Goal: Task Accomplishment & Management: Complete application form

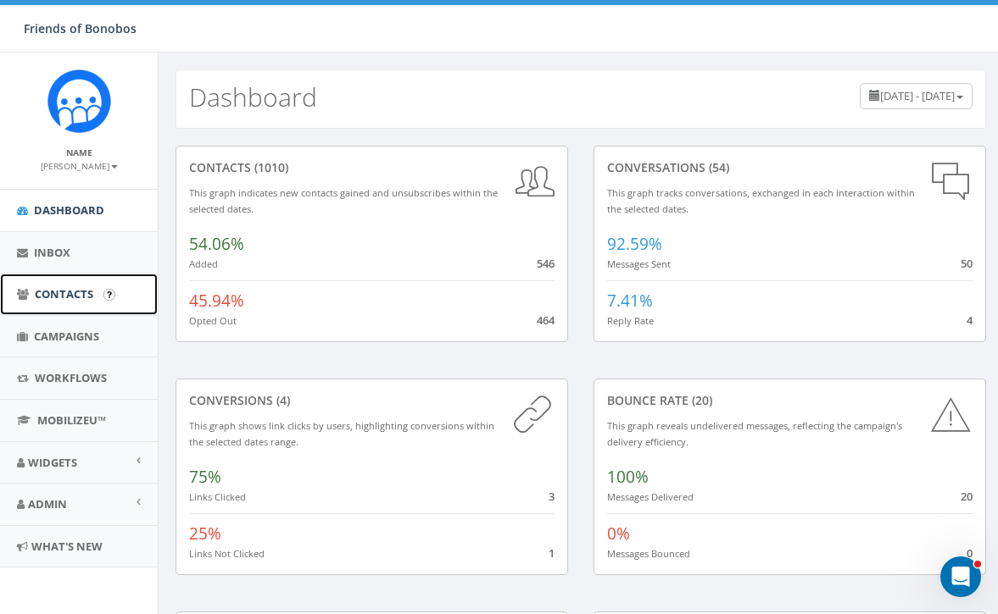
click at [81, 299] on span "Contacts" at bounding box center [64, 293] width 58 height 15
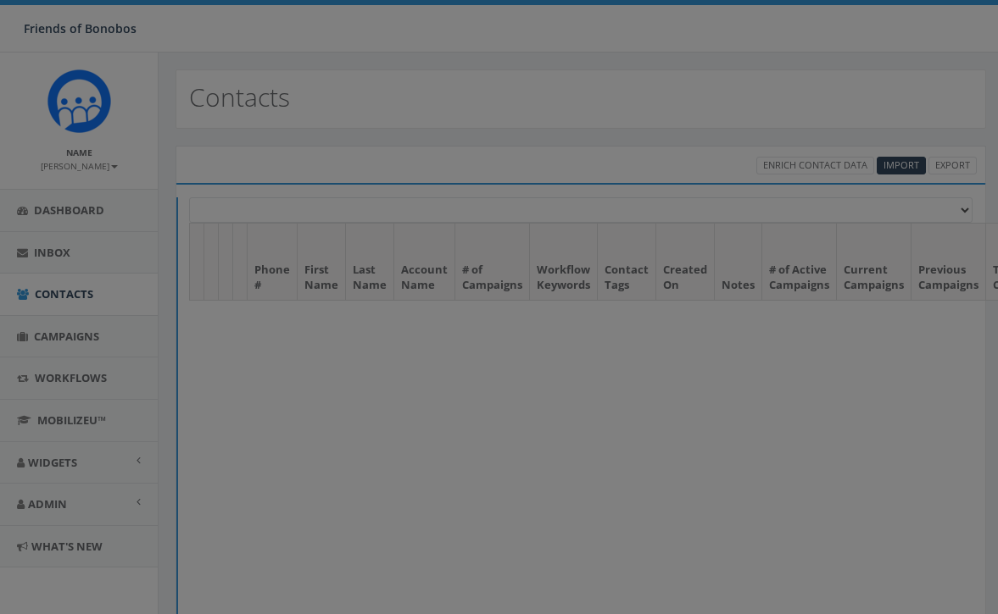
select select
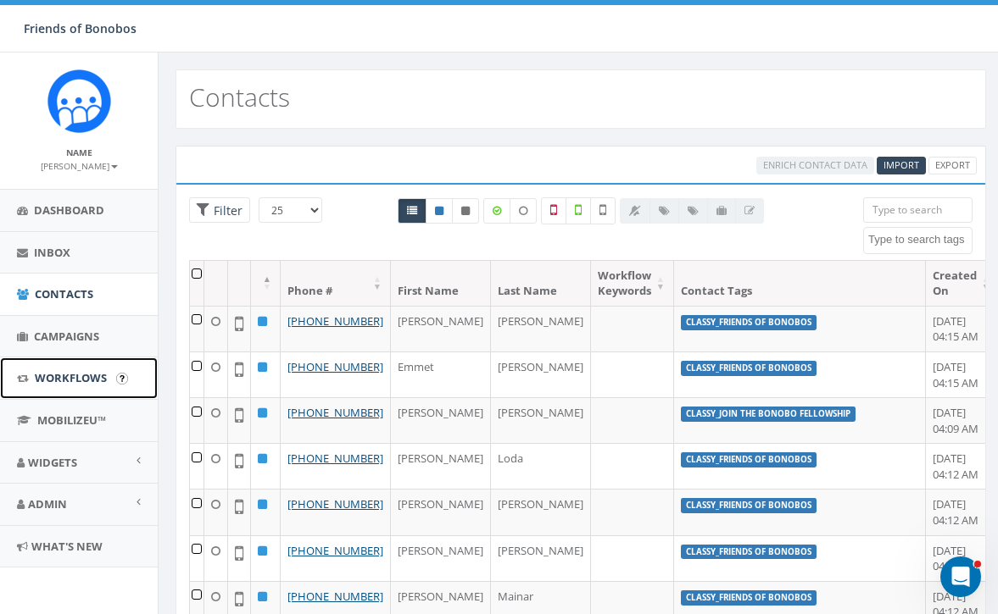
click at [86, 372] on span "Workflows" at bounding box center [71, 377] width 72 height 15
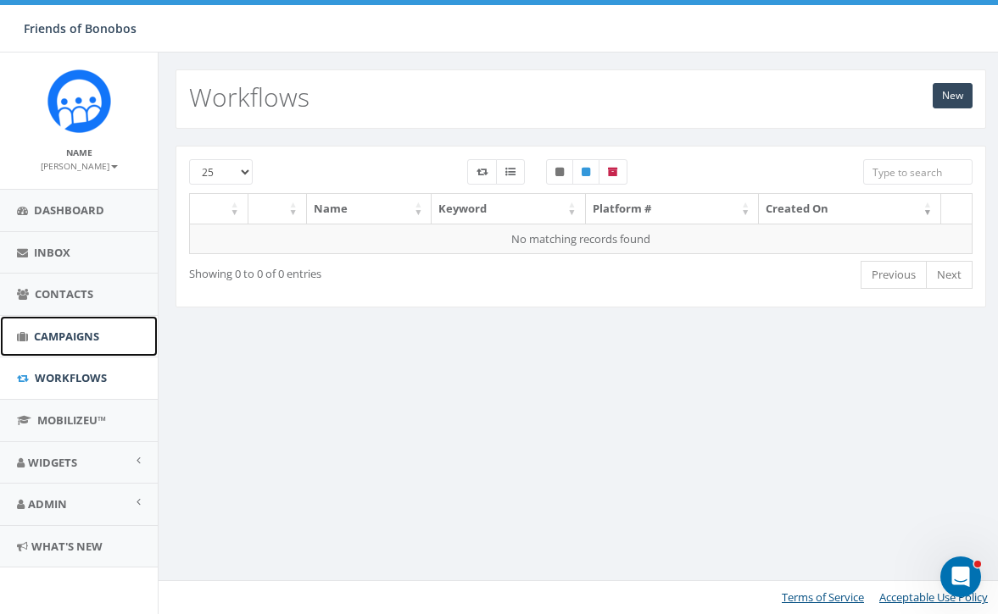
click at [86, 338] on span "Campaigns" at bounding box center [66, 336] width 65 height 15
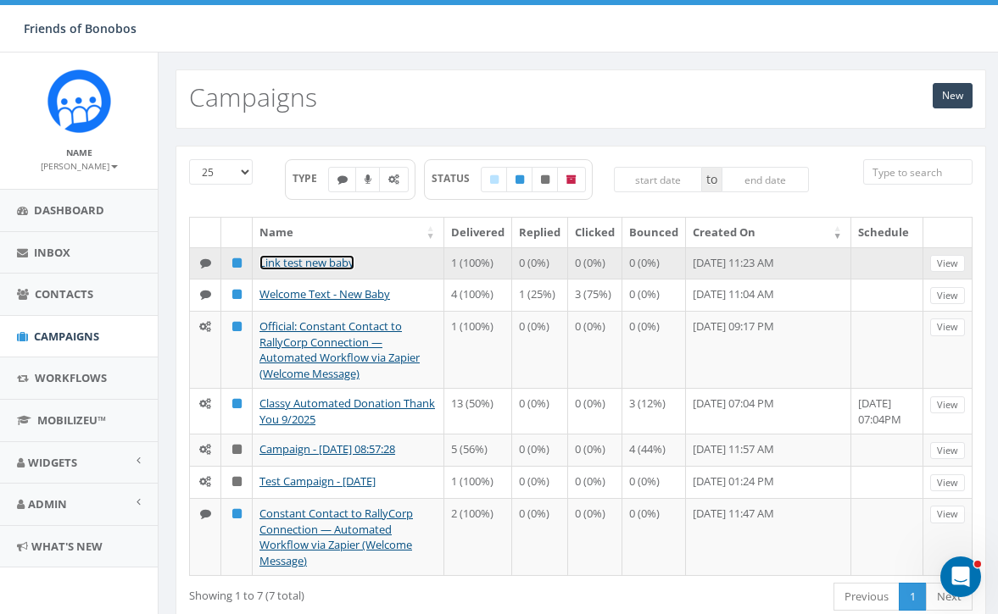
click at [327, 264] on link "Link test new baby" at bounding box center [306, 262] width 95 height 15
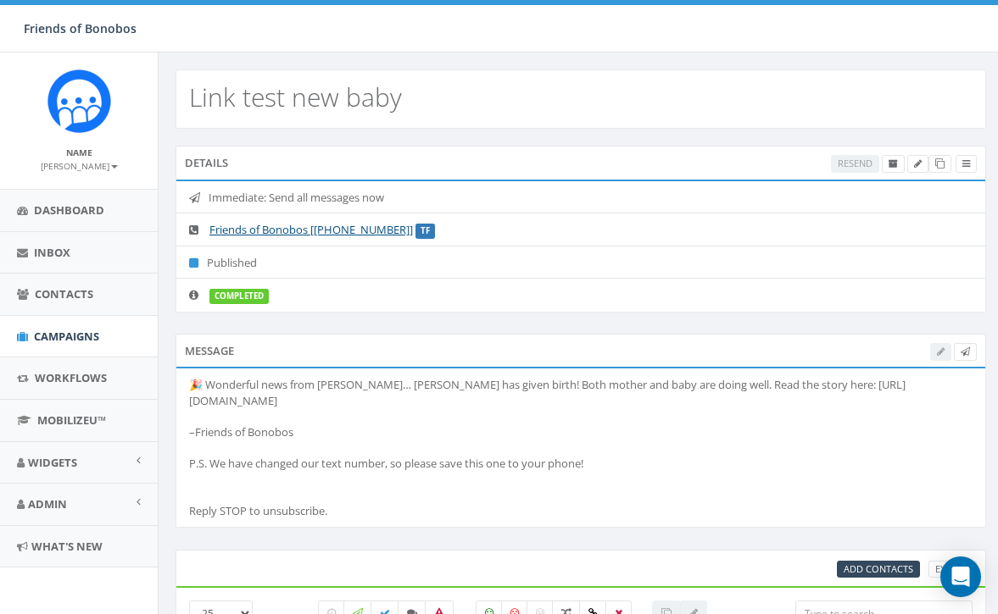
select select
drag, startPoint x: 603, startPoint y: 465, endPoint x: 177, endPoint y: 370, distance: 435.9
click at [177, 371] on li "🎉 Wonderful news from Lola ya Bonobo… Ndjili has given birth! Both mother and b…" at bounding box center [580, 448] width 809 height 158
copy div "🎉 Wonderful news from Lola ya Bonobo… Ndjili has given birth! Both mother and b…"
click at [75, 334] on span "Campaigns" at bounding box center [66, 336] width 65 height 15
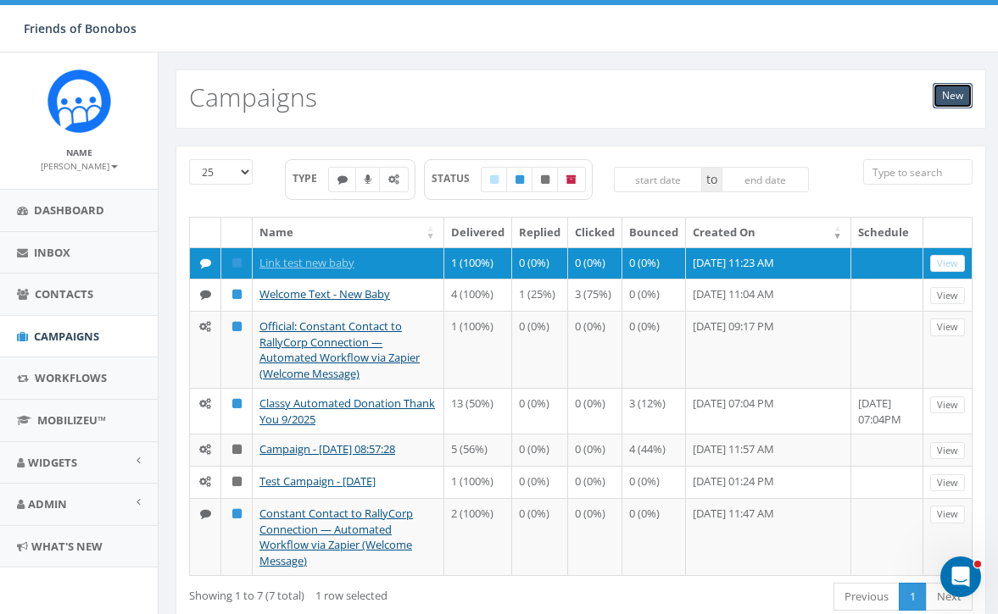
click at [948, 88] on link "New" at bounding box center [952, 95] width 40 height 25
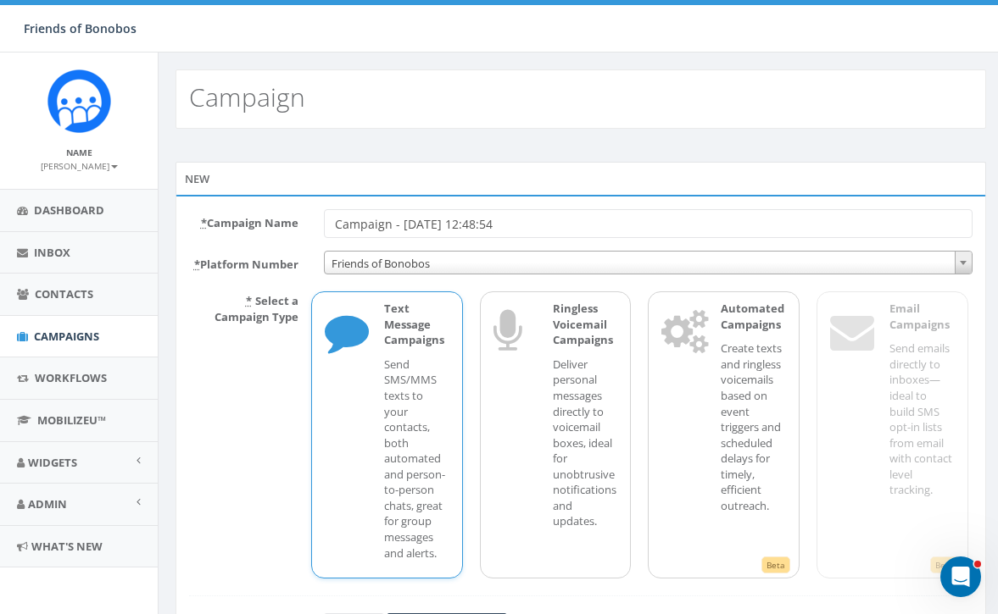
drag, startPoint x: 550, startPoint y: 216, endPoint x: 309, endPoint y: 206, distance: 240.9
click at [311, 207] on div "* Campaign Name Campaign - 10/10/2025, 12:48:54 * Platform Number Friends of Bo…" at bounding box center [580, 432] width 810 height 474
type input "B"
type input "Link Test 2 new baby"
click at [359, 409] on div "Text Message Campaigns Send SMS/MMS texts to your contacts, both automated and …" at bounding box center [387, 435] width 152 height 287
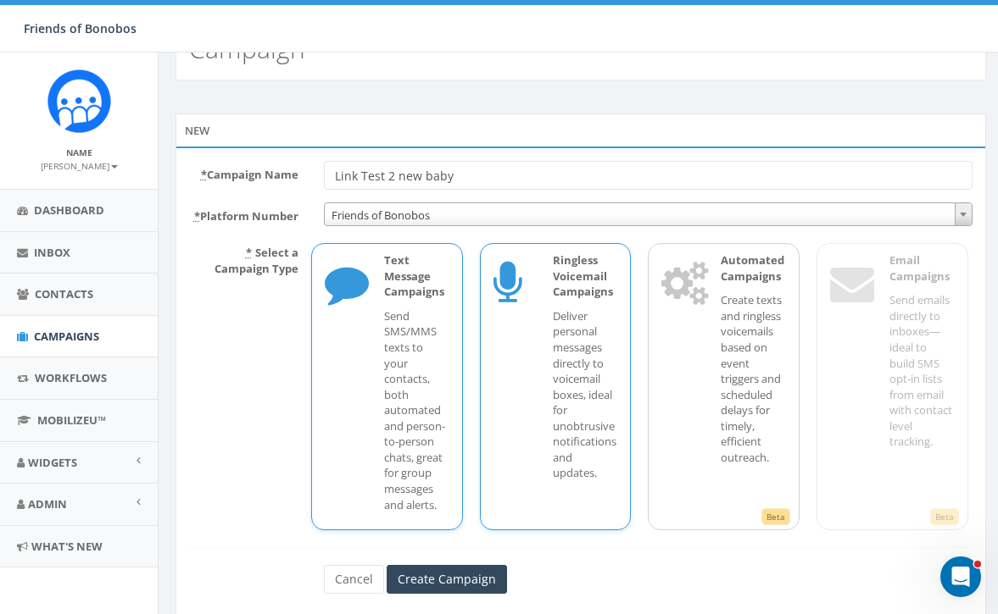
scroll to position [65, 0]
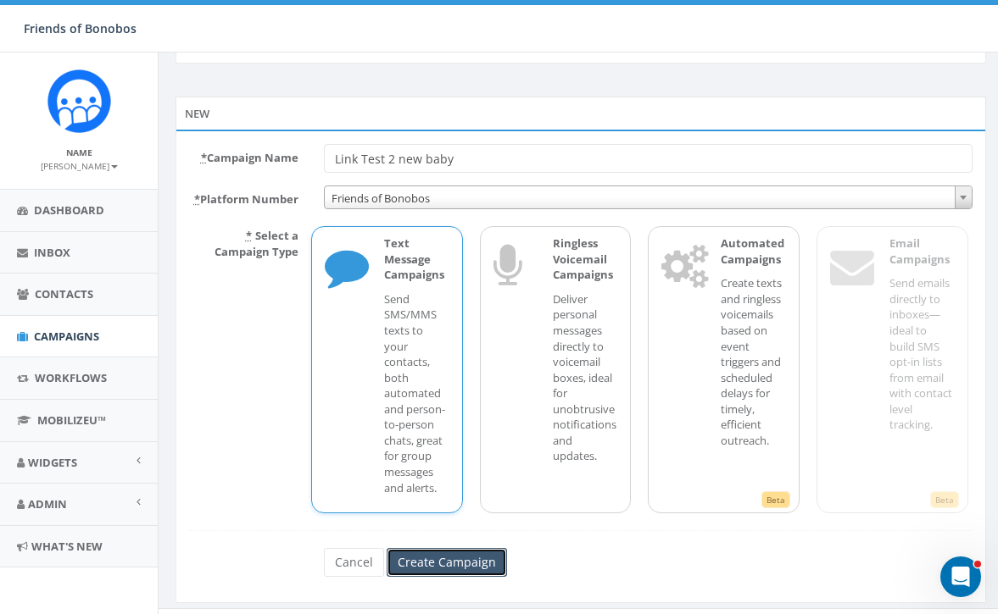
click at [451, 550] on input "Create Campaign" at bounding box center [446, 562] width 120 height 29
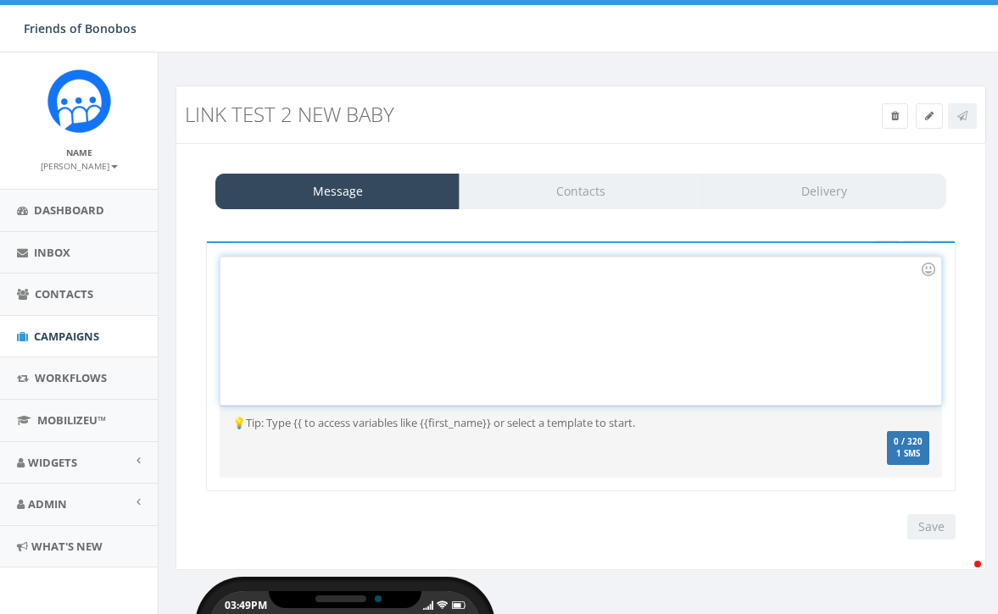
click at [376, 294] on div at bounding box center [546, 331] width 653 height 148
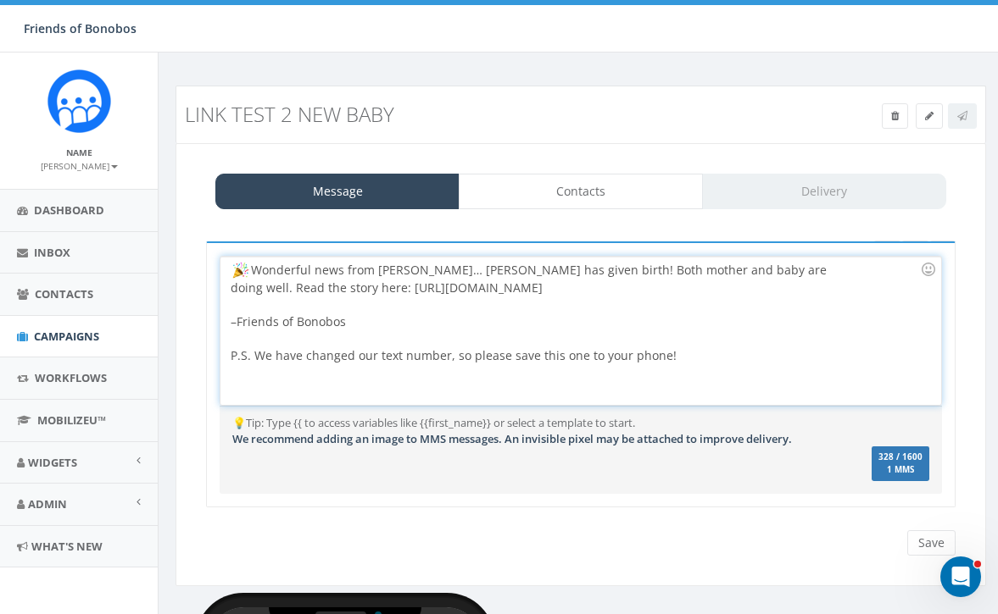
drag, startPoint x: 814, startPoint y: 296, endPoint x: 313, endPoint y: 290, distance: 500.9
click at [315, 291] on div "Wonderful news from Lola ya Bonobo… Ndjili has given birth! Both mother and bab…" at bounding box center [546, 331] width 653 height 148
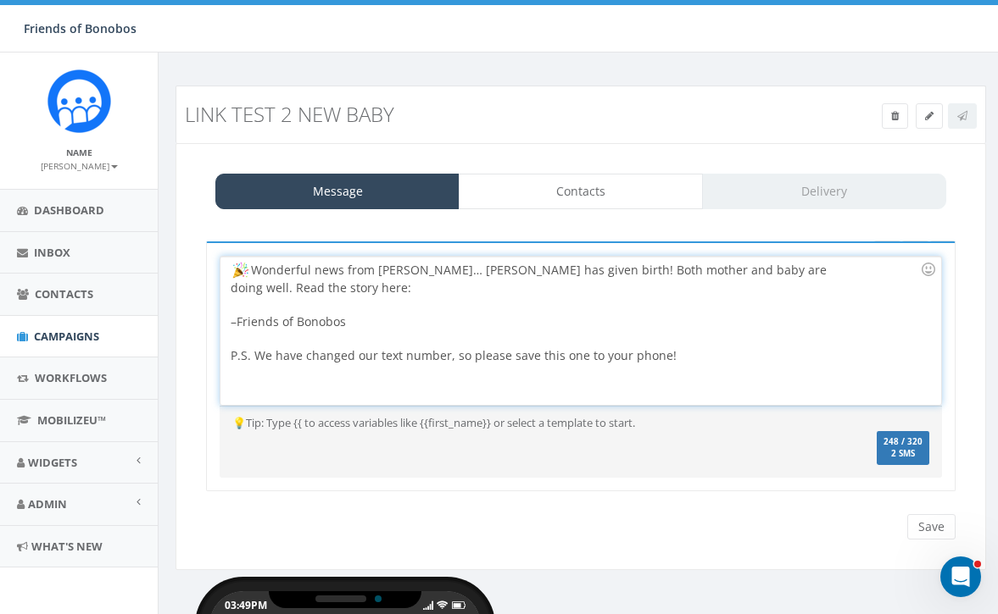
click at [328, 290] on div "Wonderful news from Lola ya Bonobo… Ndjili has given birth! Both mother and bab…" at bounding box center [546, 331] width 653 height 148
click at [492, 301] on div "Wonderful news from Lola ya Bonobo… Ndjili has given birth! Both mother and bab…" at bounding box center [546, 331] width 653 height 148
click at [352, 284] on div "Wonderful news from Lola ya Bonobo… Ndjili has given birth! Both mother and bab…" at bounding box center [546, 331] width 653 height 148
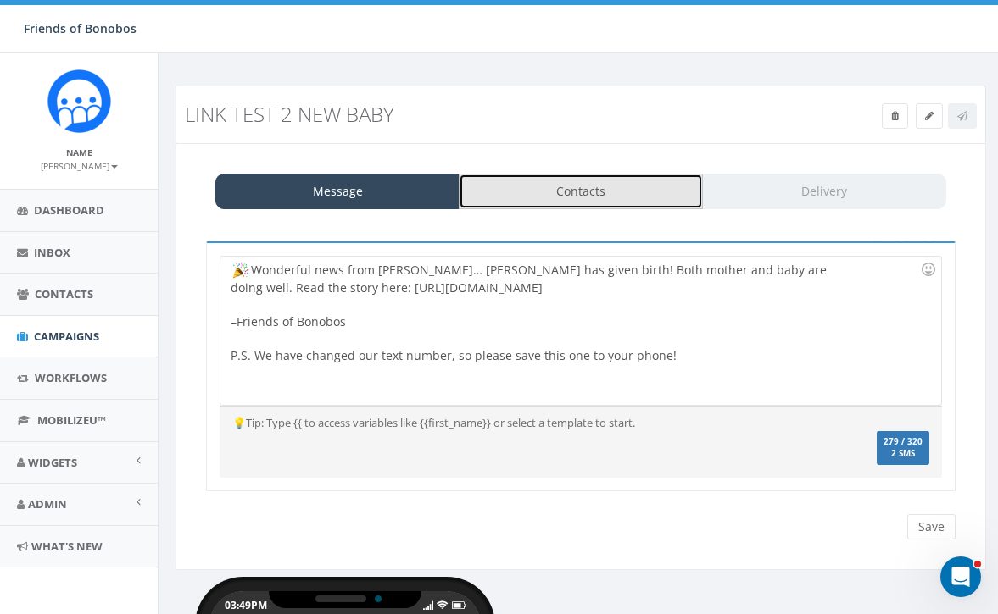
click at [559, 184] on link "Contacts" at bounding box center [581, 192] width 244 height 36
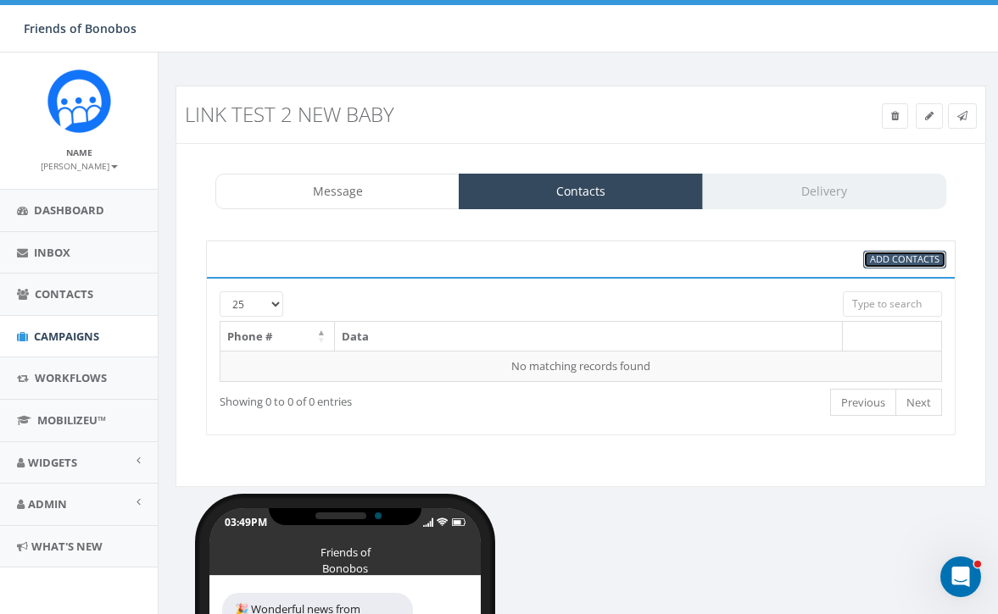
click at [876, 260] on span "Add Contacts" at bounding box center [904, 259] width 69 height 13
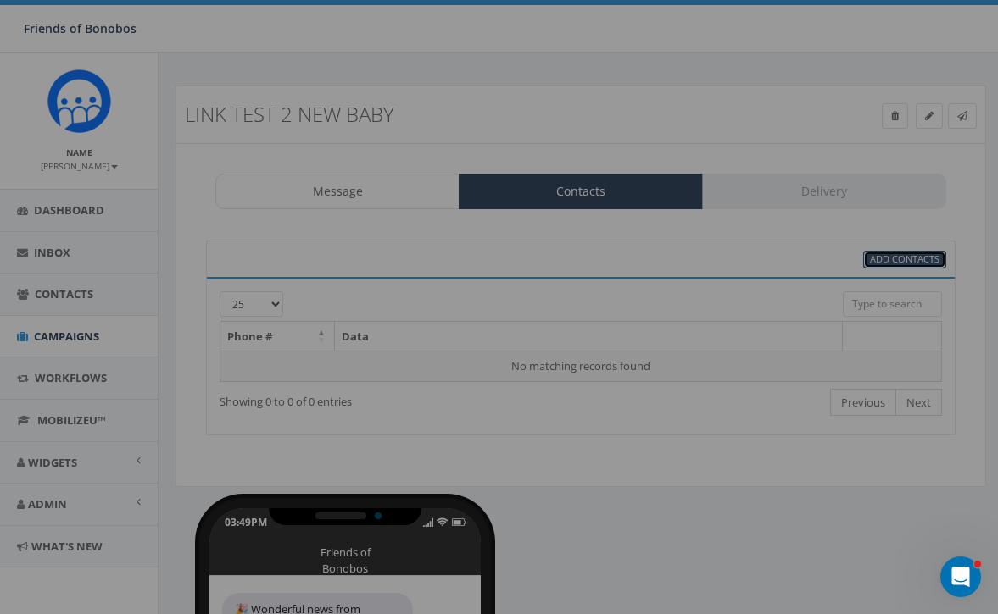
select select
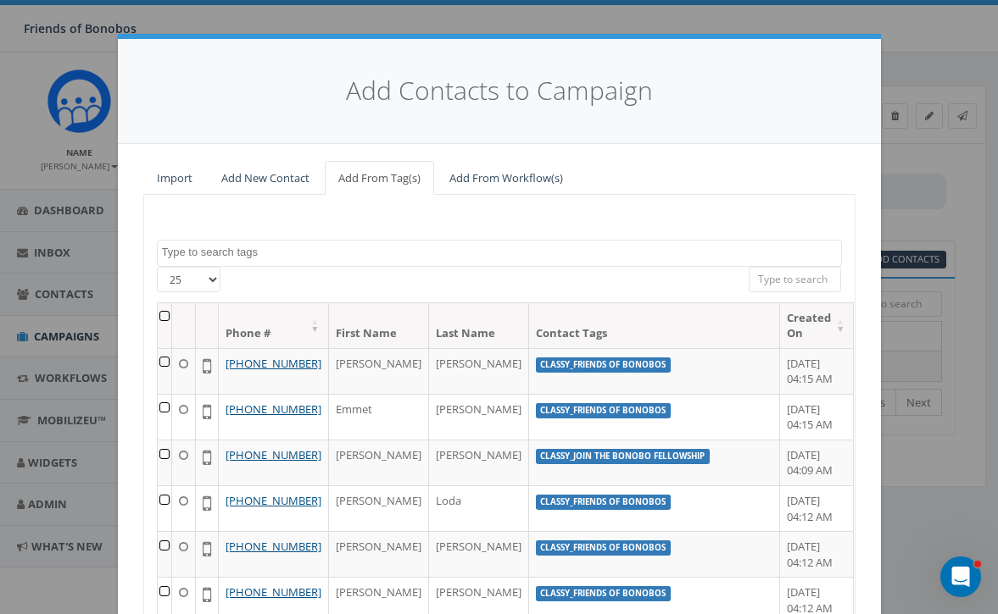
click at [276, 252] on textarea "Search" at bounding box center [501, 252] width 679 height 15
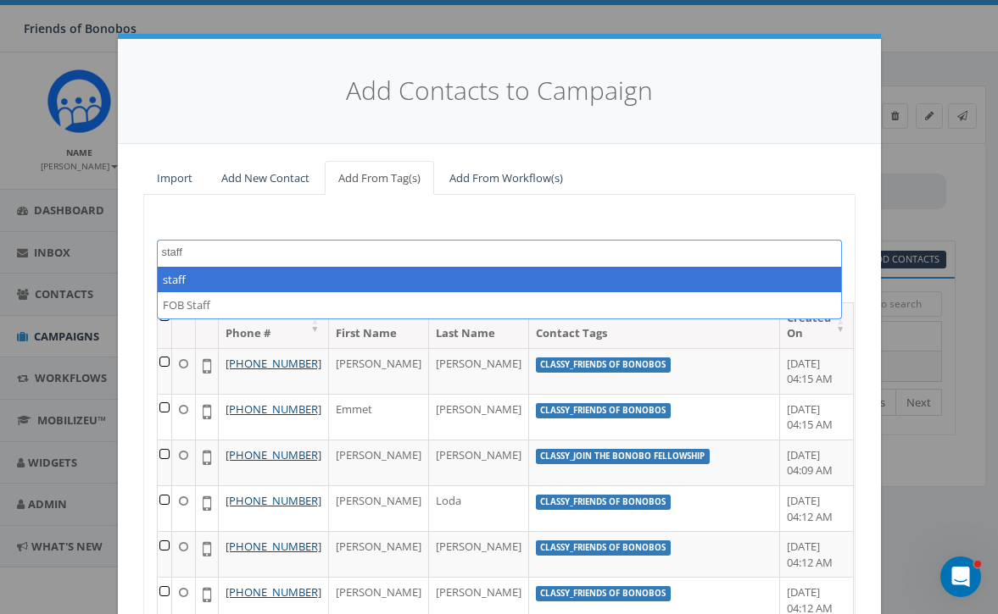
type textarea "staff"
select select "staff"
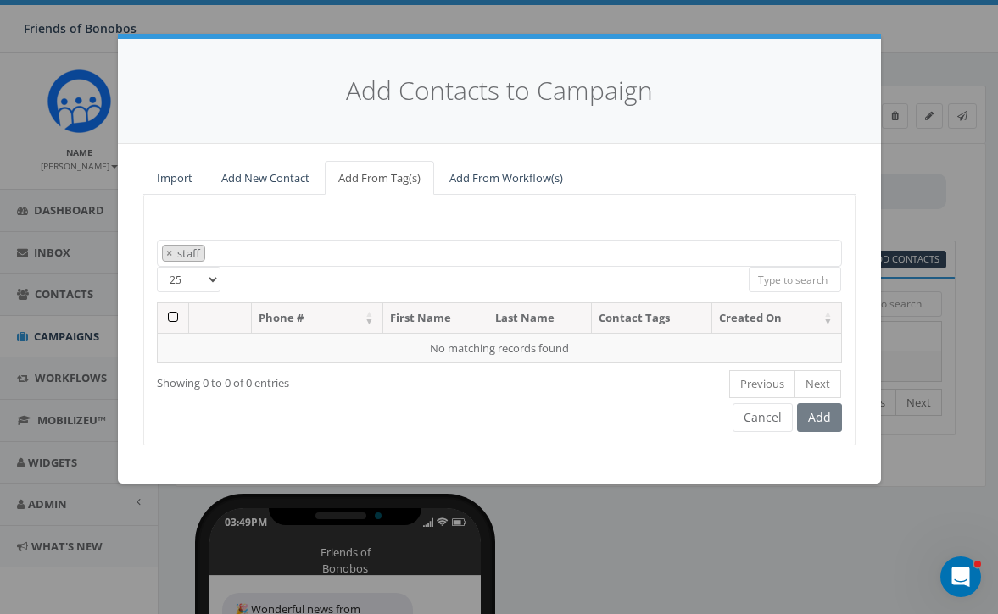
type textarea "staff"
select select
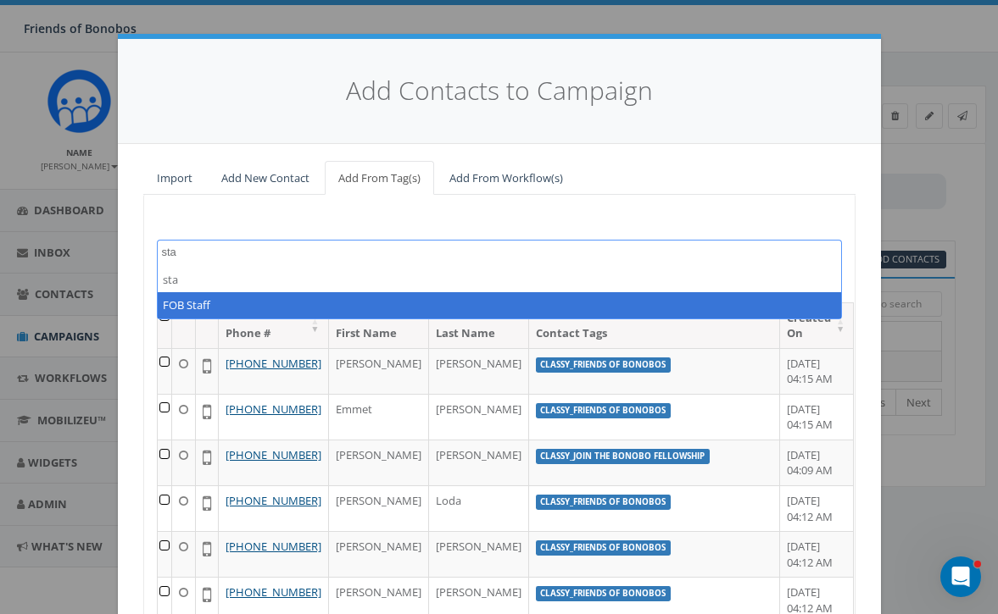
type textarea "sta"
select select "FOB Staff"
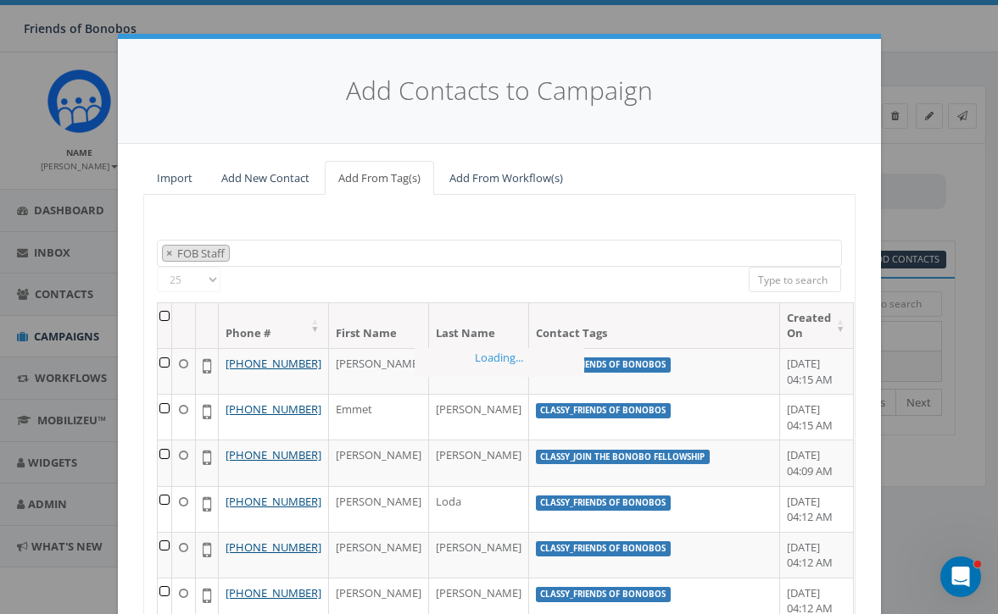
scroll to position [310, 0]
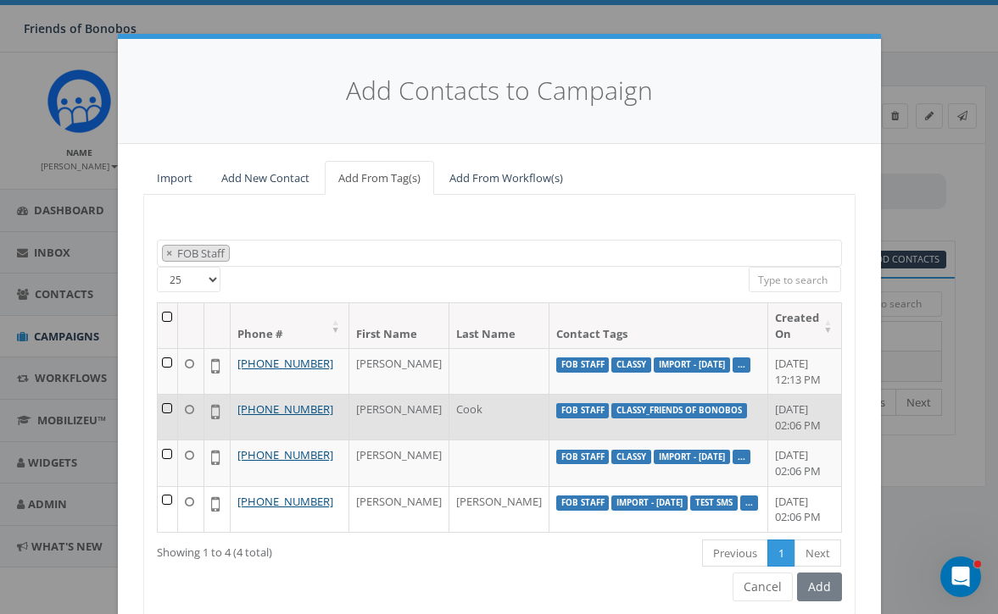
click at [173, 411] on td at bounding box center [168, 417] width 21 height 46
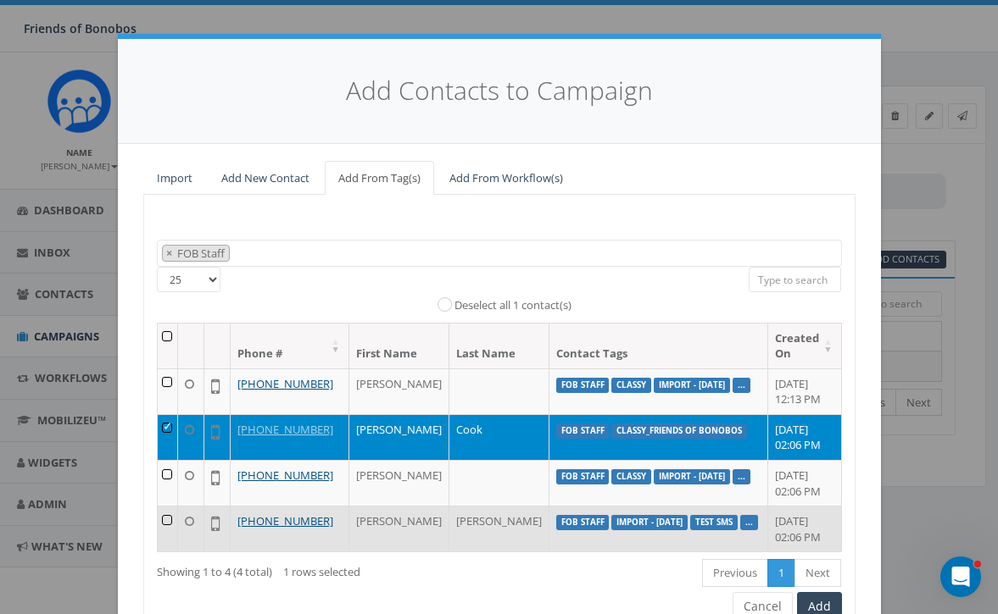
scroll to position [100, 0]
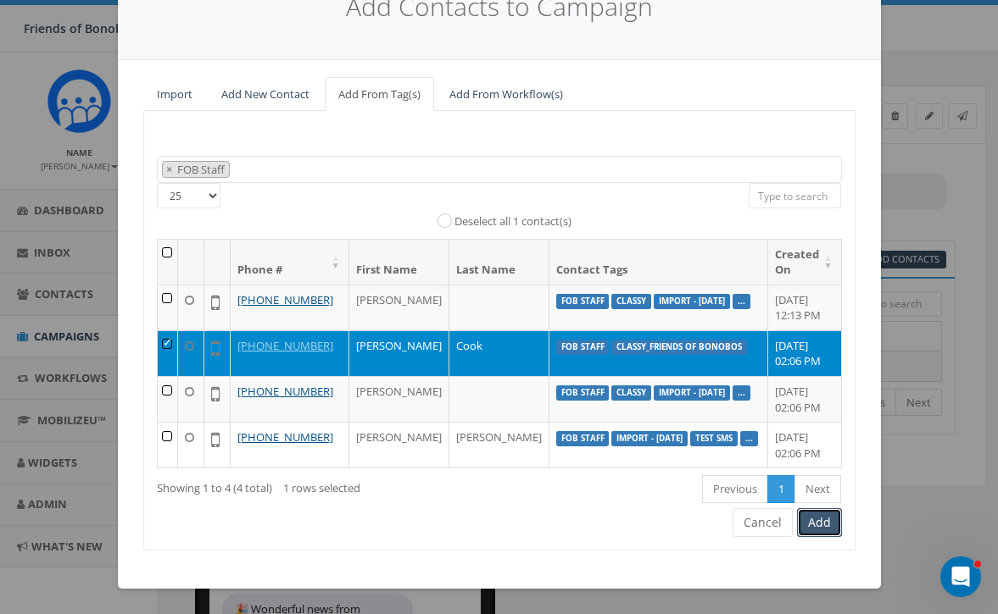
click at [816, 528] on button "Add" at bounding box center [819, 523] width 45 height 29
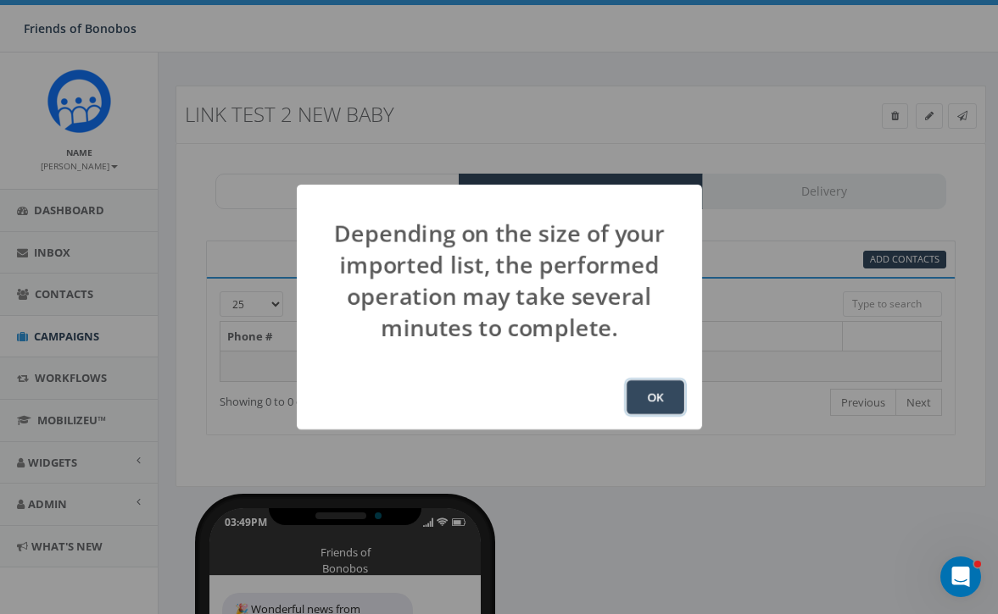
click at [636, 393] on button "OK" at bounding box center [655, 398] width 58 height 34
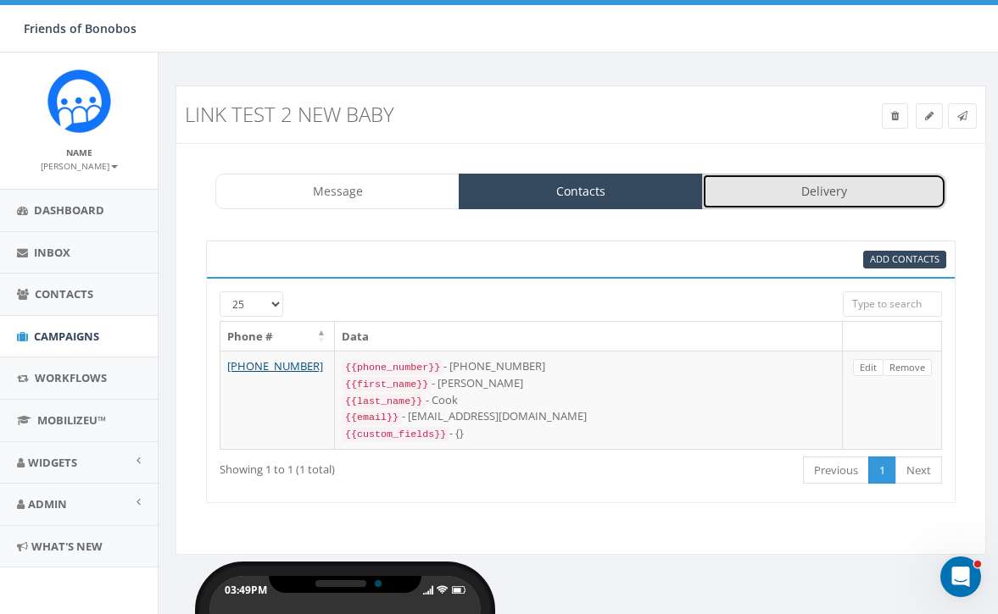
click at [843, 190] on link "Delivery" at bounding box center [824, 192] width 244 height 36
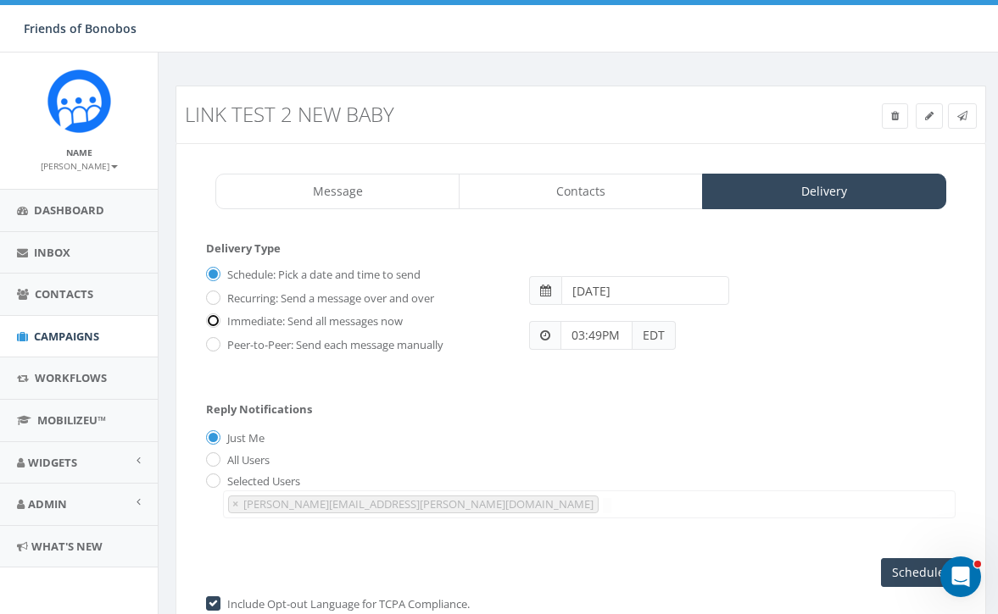
click at [210, 320] on input "Immediate: Send all messages now" at bounding box center [211, 322] width 11 height 11
radio input "true"
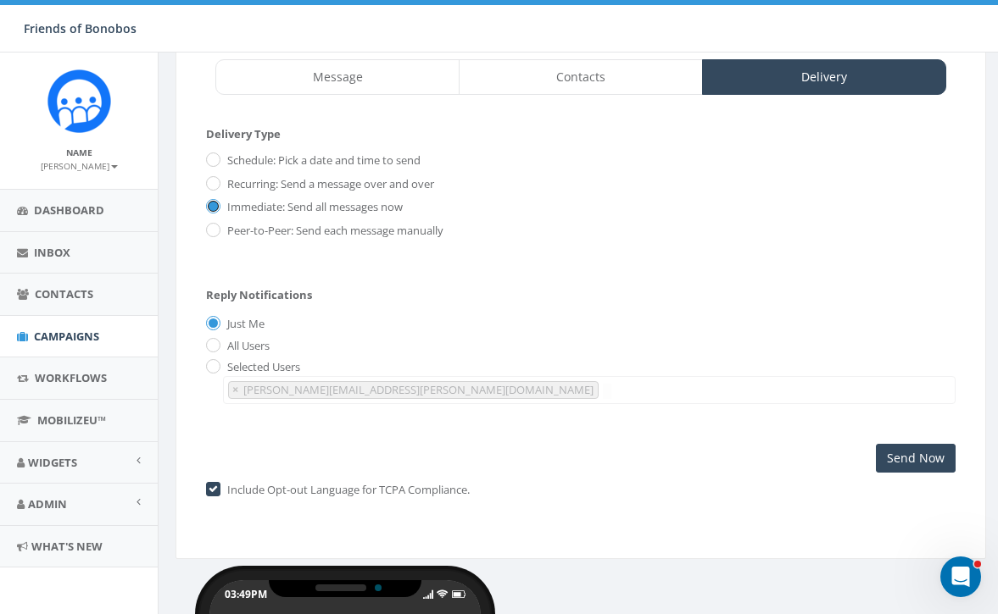
scroll to position [128, 0]
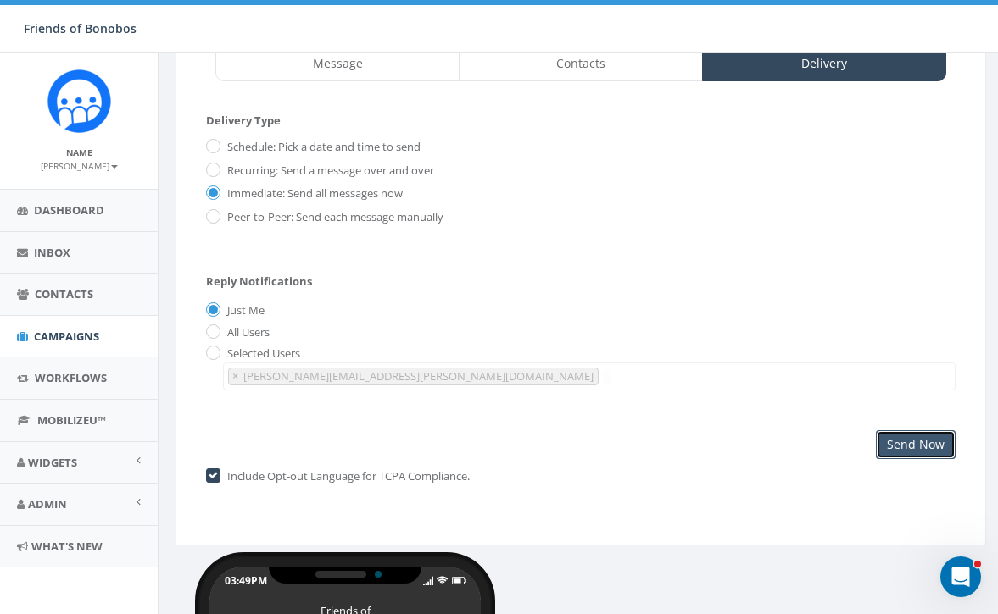
click at [907, 446] on input "Send Now" at bounding box center [916, 445] width 80 height 29
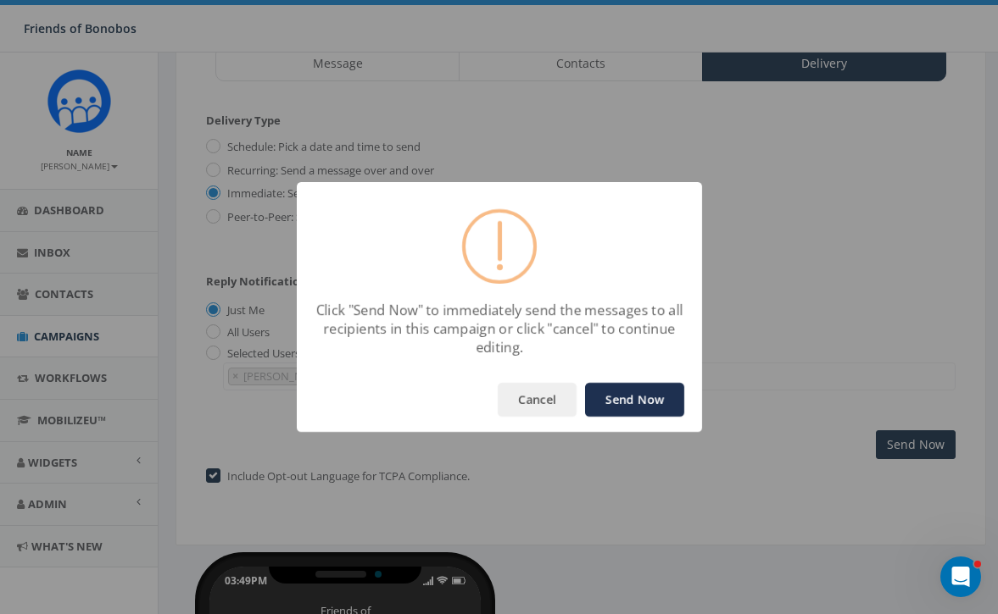
click at [622, 401] on button "Send Now" at bounding box center [634, 400] width 99 height 34
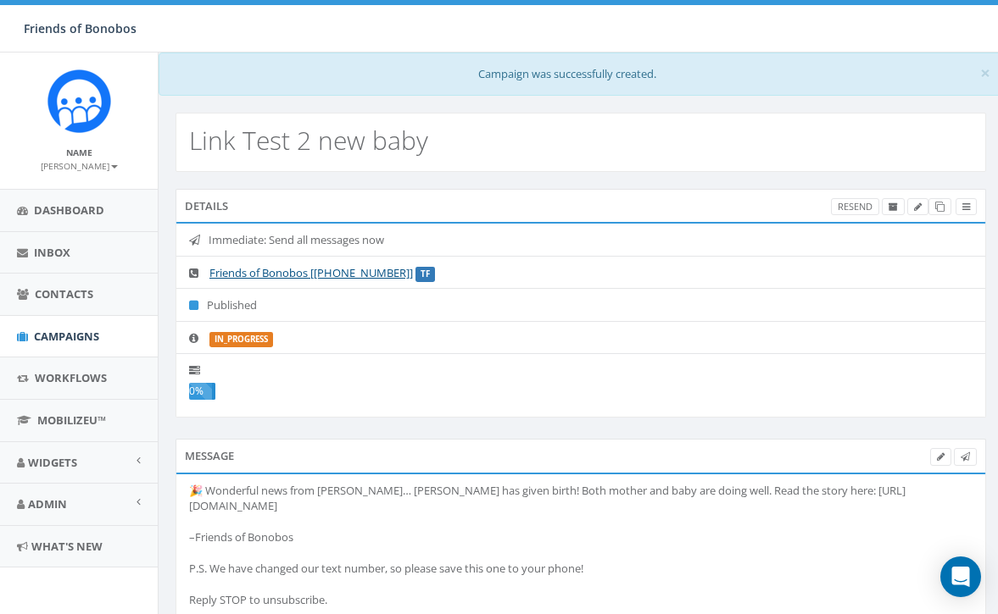
select select
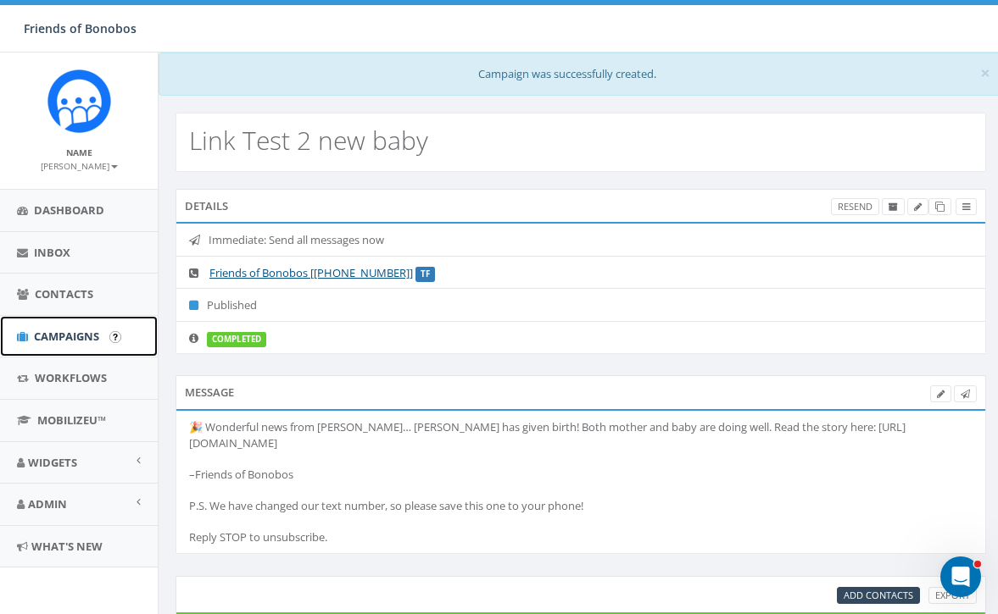
click at [73, 344] on link "Campaigns" at bounding box center [79, 337] width 158 height 42
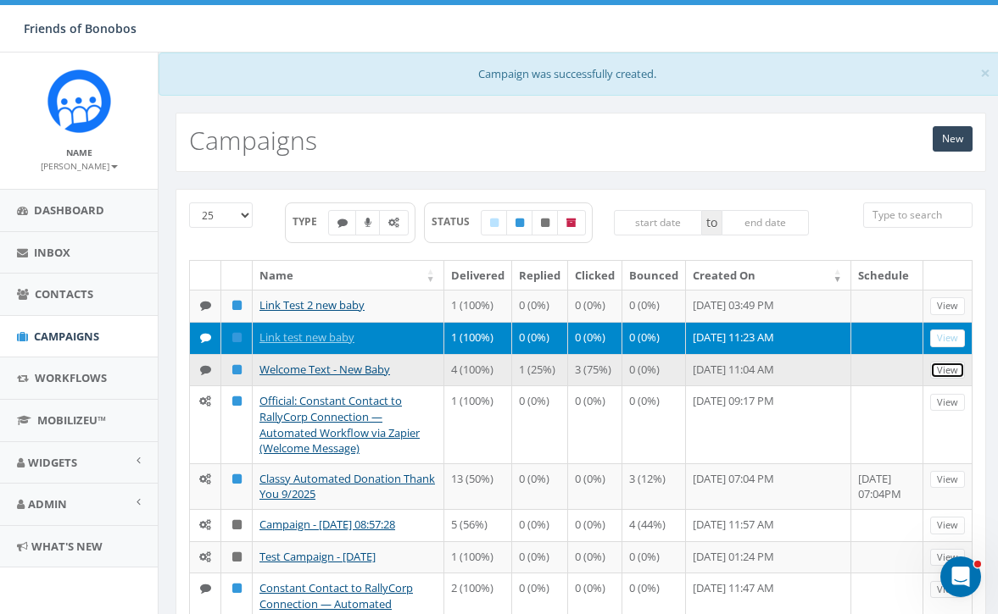
click at [950, 372] on link "View" at bounding box center [947, 371] width 35 height 18
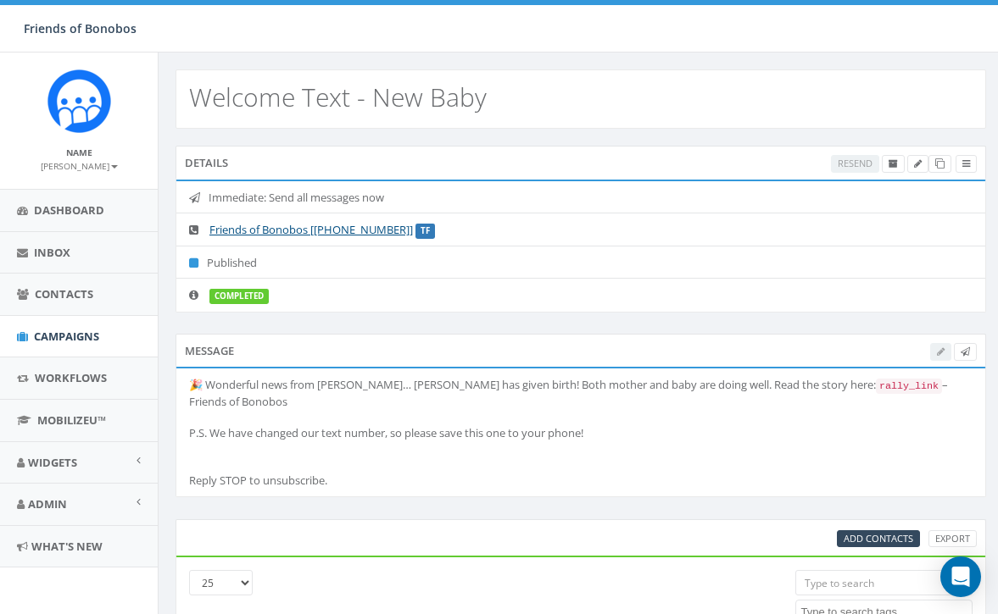
select select
click at [892, 164] on icon at bounding box center [892, 163] width 9 height 9
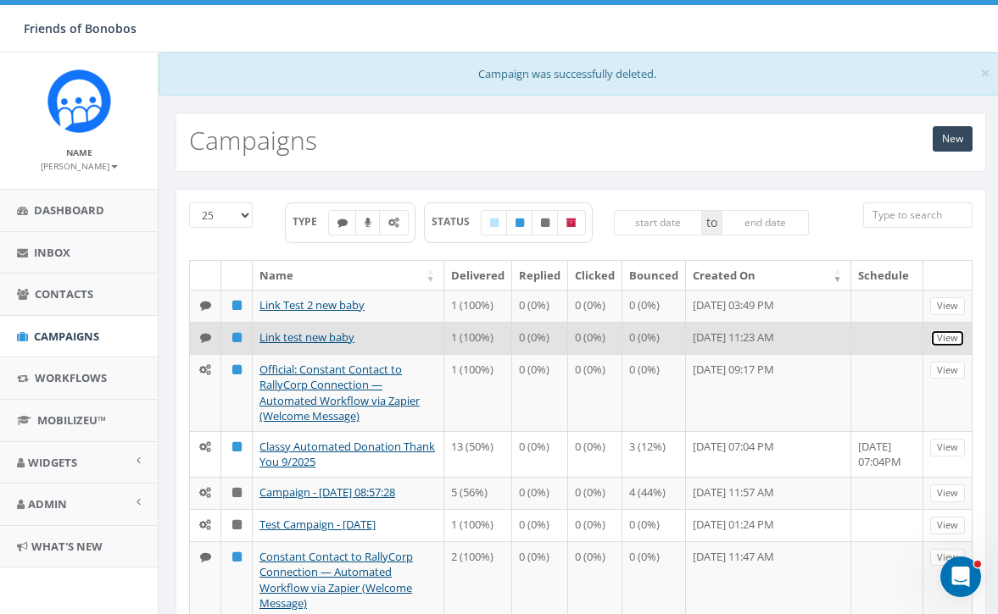
click at [963, 345] on link "View" at bounding box center [947, 339] width 35 height 18
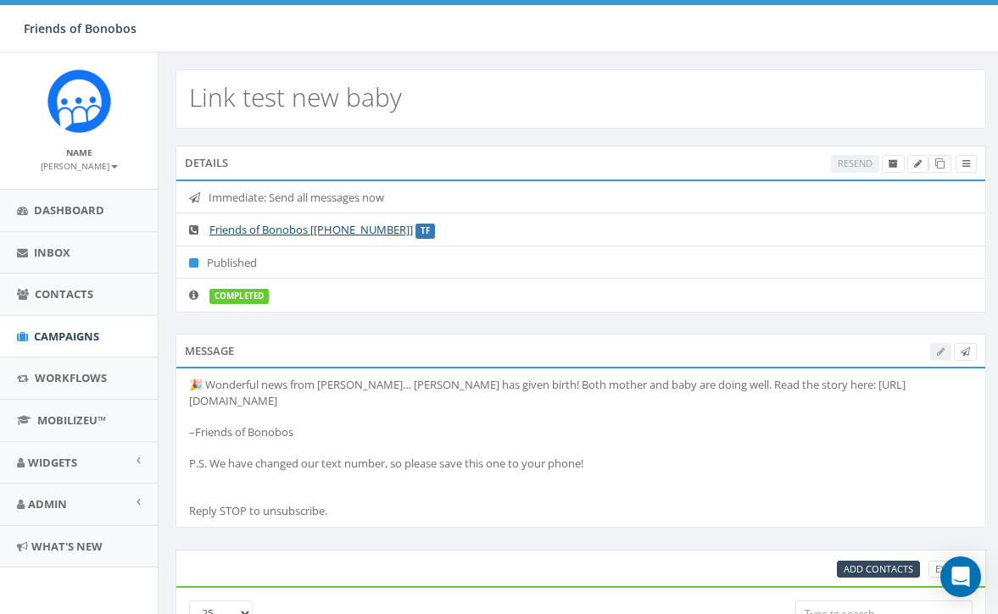
select select
click at [888, 164] on icon at bounding box center [892, 163] width 9 height 9
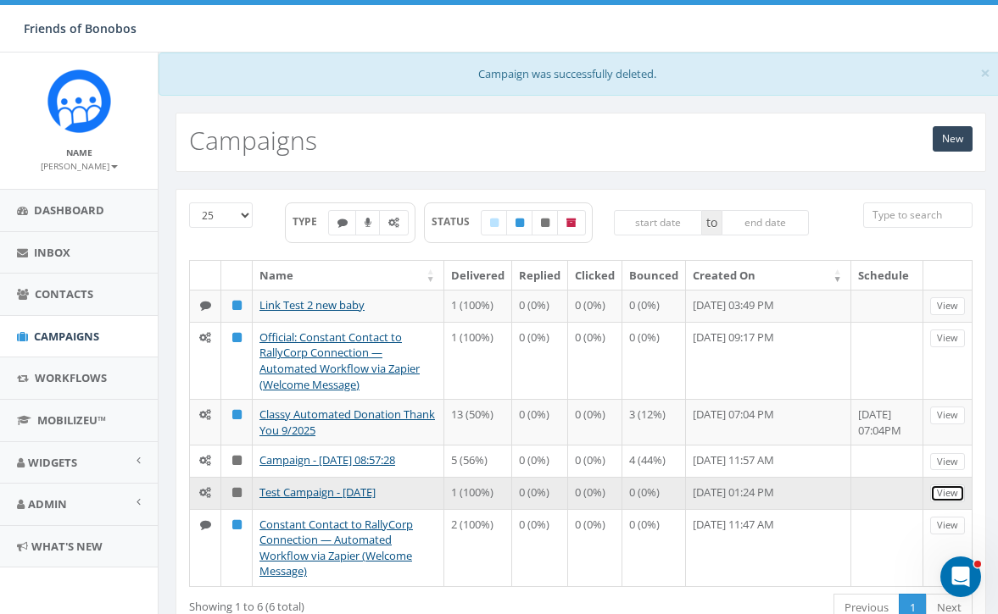
click at [948, 503] on link "View" at bounding box center [947, 494] width 35 height 18
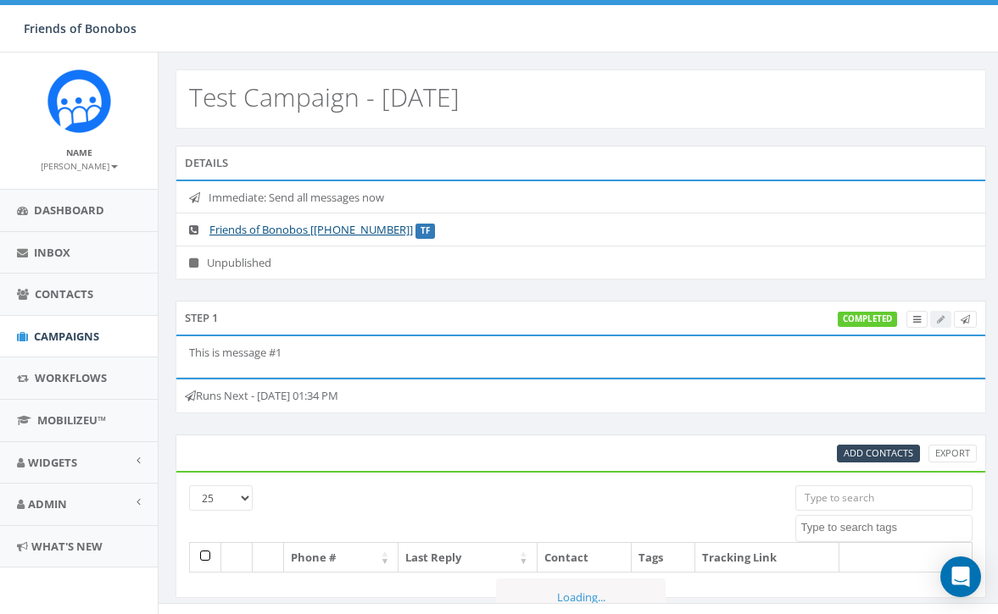
select select
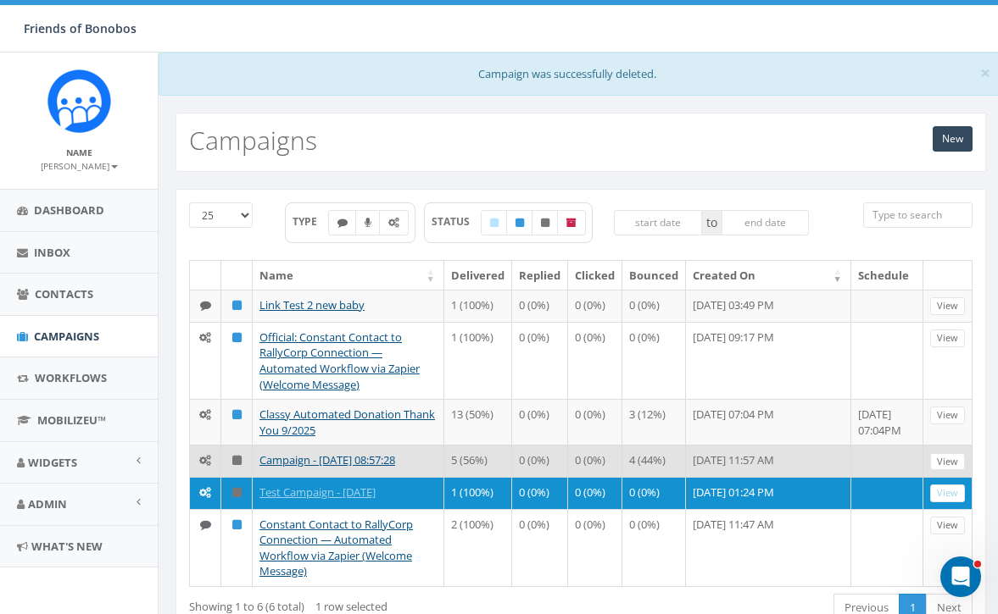
click at [837, 471] on td "[DATE] 11:57 AM" at bounding box center [768, 461] width 165 height 32
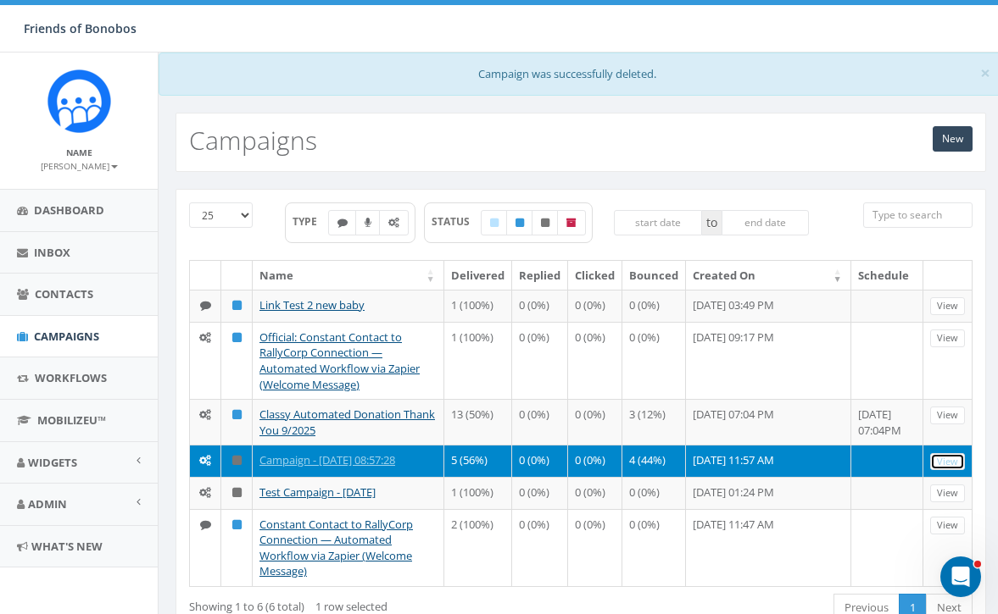
click at [963, 454] on link "View" at bounding box center [947, 462] width 35 height 18
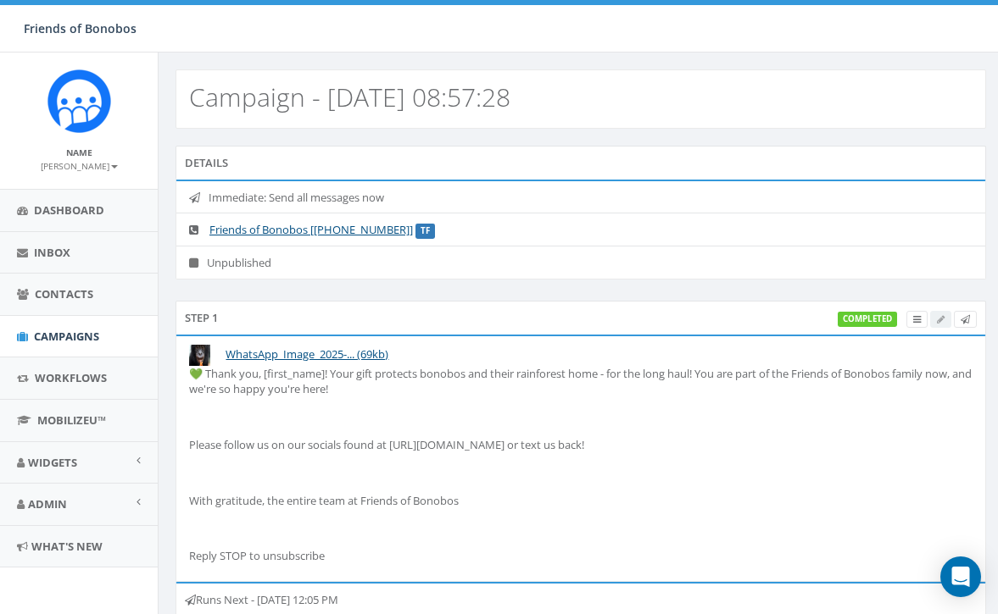
select select
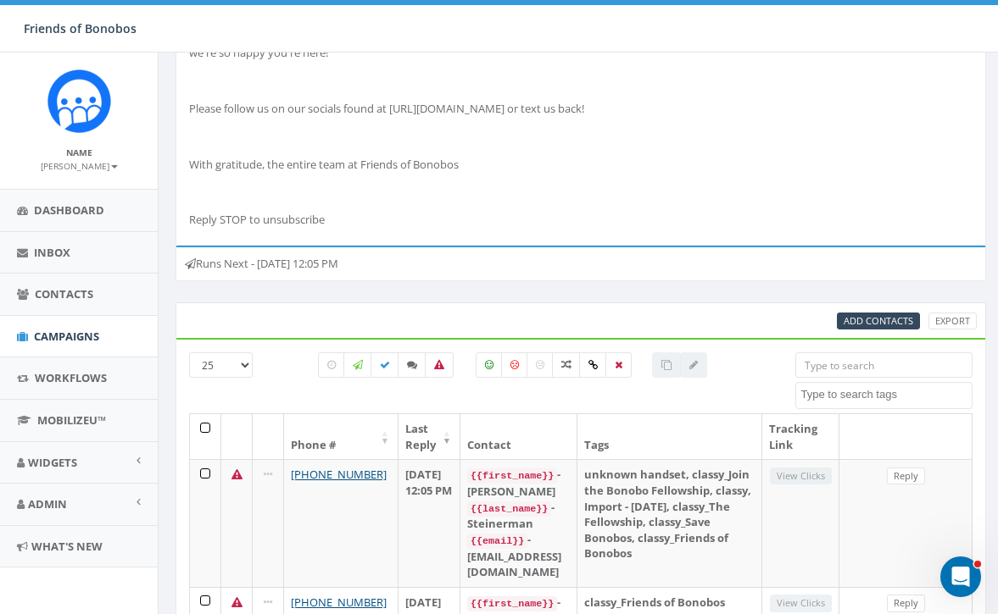
scroll to position [126, 0]
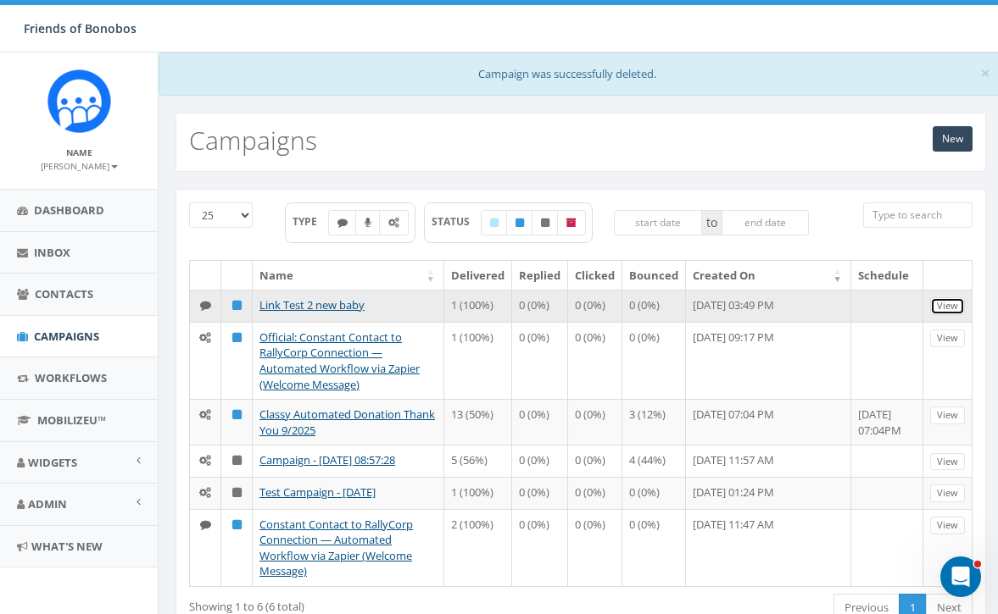
click at [945, 306] on link "View" at bounding box center [947, 306] width 35 height 18
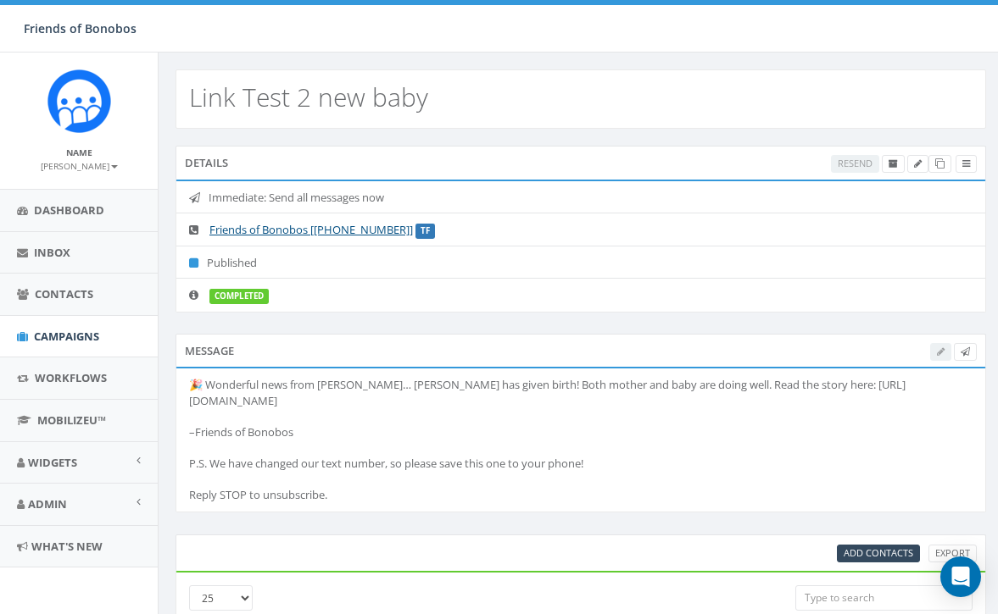
select select
click at [892, 168] on icon at bounding box center [892, 163] width 9 height 9
